Goal: Information Seeking & Learning: Find specific fact

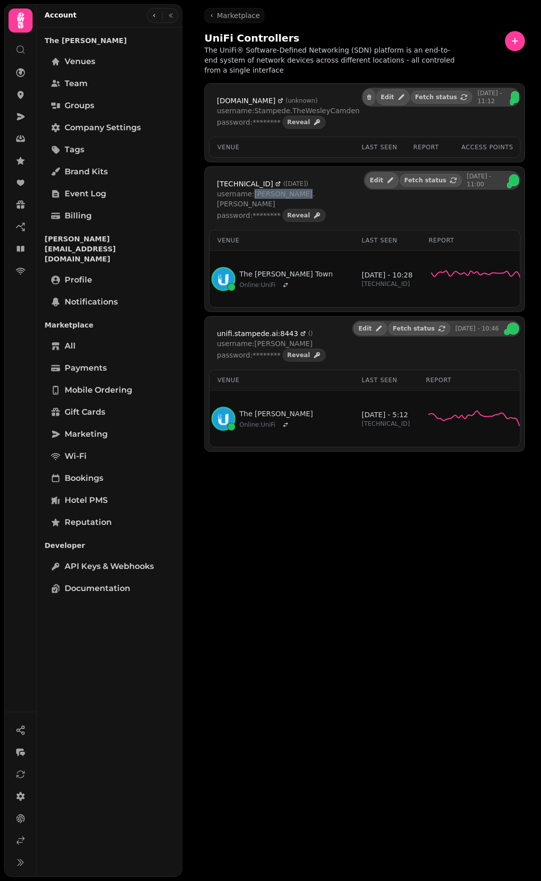
drag, startPoint x: 296, startPoint y: 193, endPoint x: 343, endPoint y: 175, distance: 50.6
click at [251, 194] on p "username: [PERSON_NAME].[PERSON_NAME]" at bounding box center [289, 199] width 145 height 20
copy p "[PERSON_NAME].[PERSON_NAME]"
click at [287, 212] on span "Reveal" at bounding box center [298, 215] width 23 height 6
click at [282, 210] on p "password: Toast65bunny#" at bounding box center [262, 215] width 91 height 10
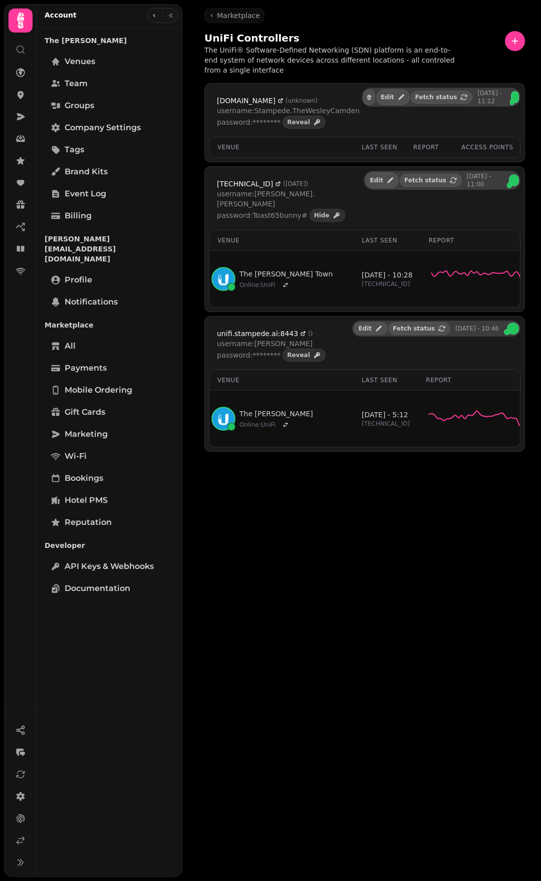
click at [282, 210] on p "password: Toast65bunny#" at bounding box center [262, 215] width 91 height 10
click at [284, 210] on p "password: Toast65bunny#" at bounding box center [262, 215] width 91 height 10
drag, startPoint x: 297, startPoint y: 206, endPoint x: 250, endPoint y: 206, distance: 46.6
click at [250, 210] on p "password: Toast65bunny#" at bounding box center [262, 215] width 91 height 10
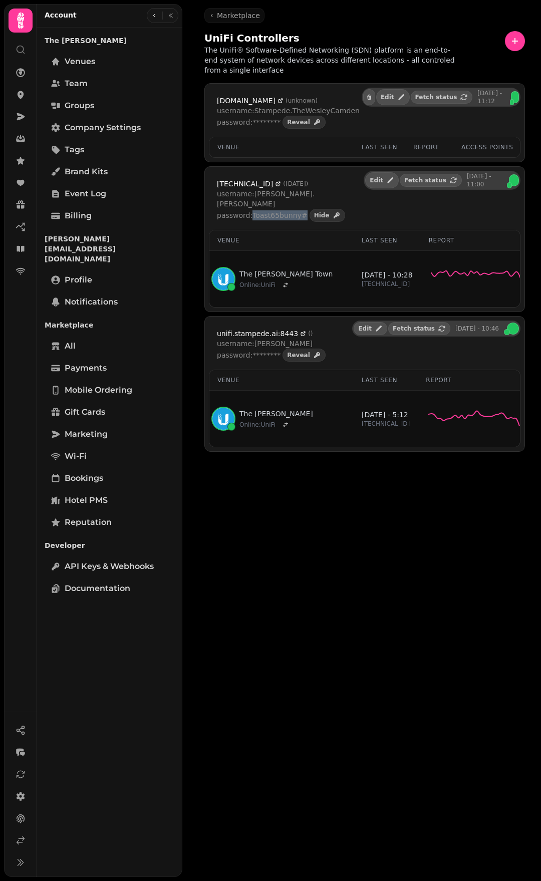
copy p "Toast65bunny#"
